Goal: Share content: Share content

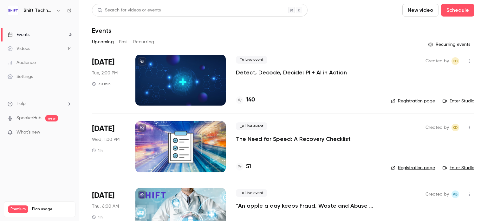
click at [200, 74] on div at bounding box center [180, 80] width 90 height 51
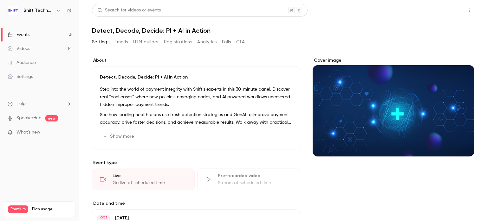
click at [445, 11] on button "Share" at bounding box center [446, 10] width 25 height 13
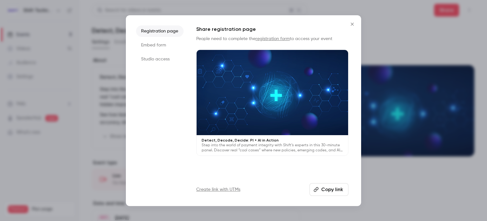
click at [157, 60] on li "Studio access" at bounding box center [160, 58] width 48 height 11
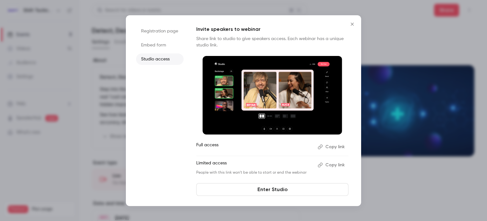
click at [331, 147] on button "Copy link" at bounding box center [331, 147] width 33 height 10
click at [353, 25] on icon "Close" at bounding box center [352, 24] width 3 height 3
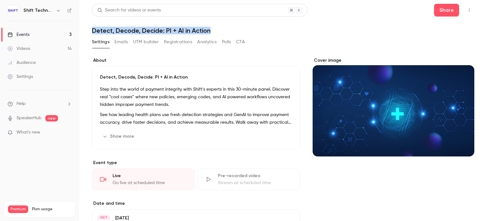
drag, startPoint x: 215, startPoint y: 30, endPoint x: 90, endPoint y: 27, distance: 125.4
click at [90, 27] on main "Search for videos or events Share Detect, Decode, Decide: PI + AI in Action Set…" at bounding box center [283, 110] width 408 height 221
copy h1 "Detect, Decode, Decide: PI + AI in Action"
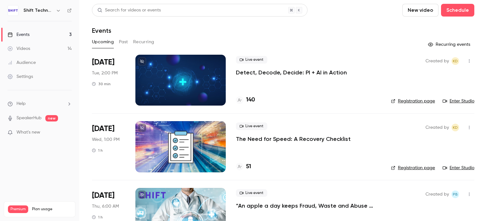
click at [264, 75] on p "Detect, Decode, Decide: PI + AI in Action" at bounding box center [291, 73] width 111 height 8
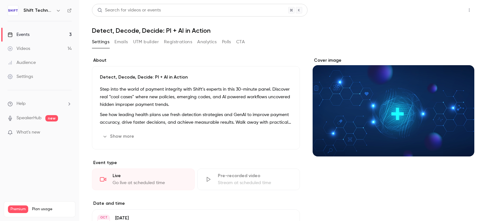
click at [441, 10] on button "Share" at bounding box center [446, 10] width 25 height 13
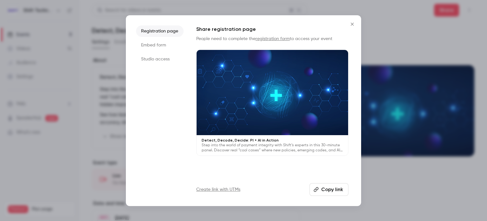
click at [148, 57] on li "Studio access" at bounding box center [160, 58] width 48 height 11
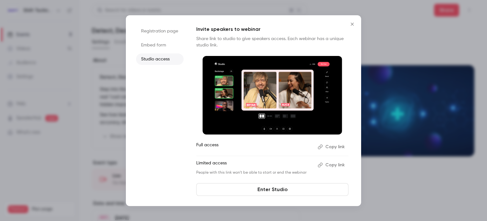
click at [330, 149] on button "Copy link" at bounding box center [331, 147] width 33 height 10
click at [350, 25] on icon "Close" at bounding box center [353, 24] width 8 height 5
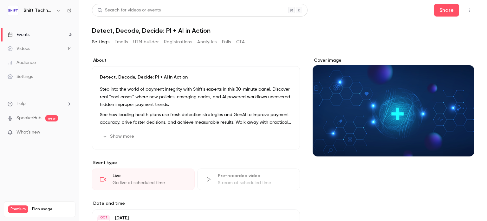
click at [175, 42] on button "Registrations" at bounding box center [178, 42] width 28 height 10
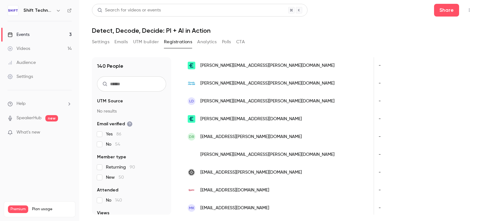
scroll to position [96, 0]
click at [114, 85] on input "text" at bounding box center [131, 83] width 69 height 15
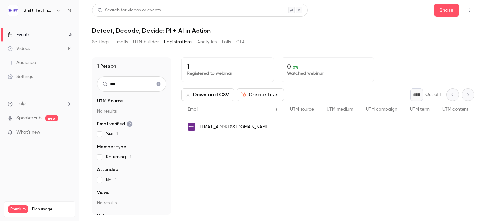
scroll to position [0, 252]
type input "*"
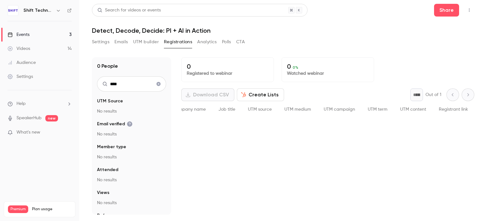
scroll to position [0, 189]
type input "*"
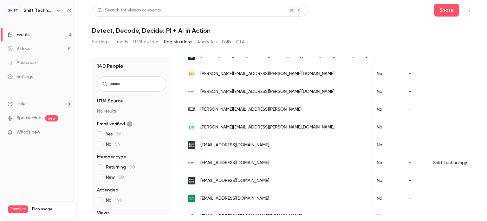
scroll to position [461, 0]
